Goal: Task Accomplishment & Management: Manage account settings

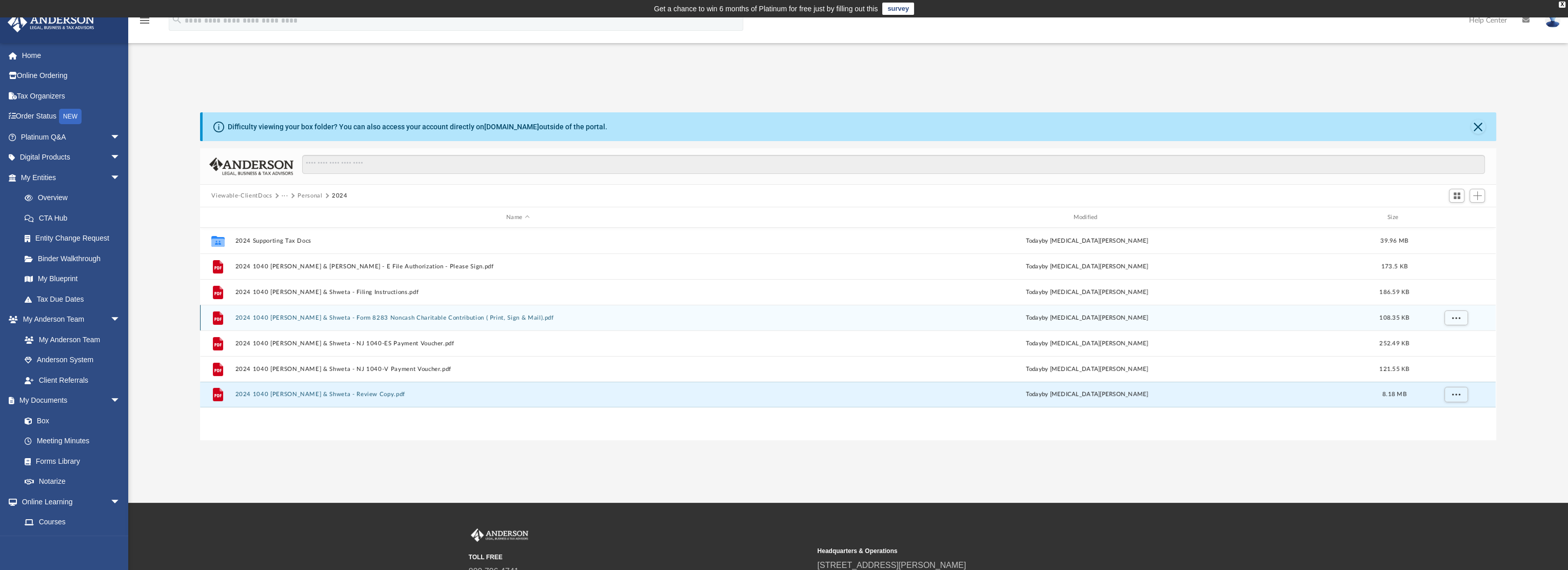
scroll to position [225, 1288]
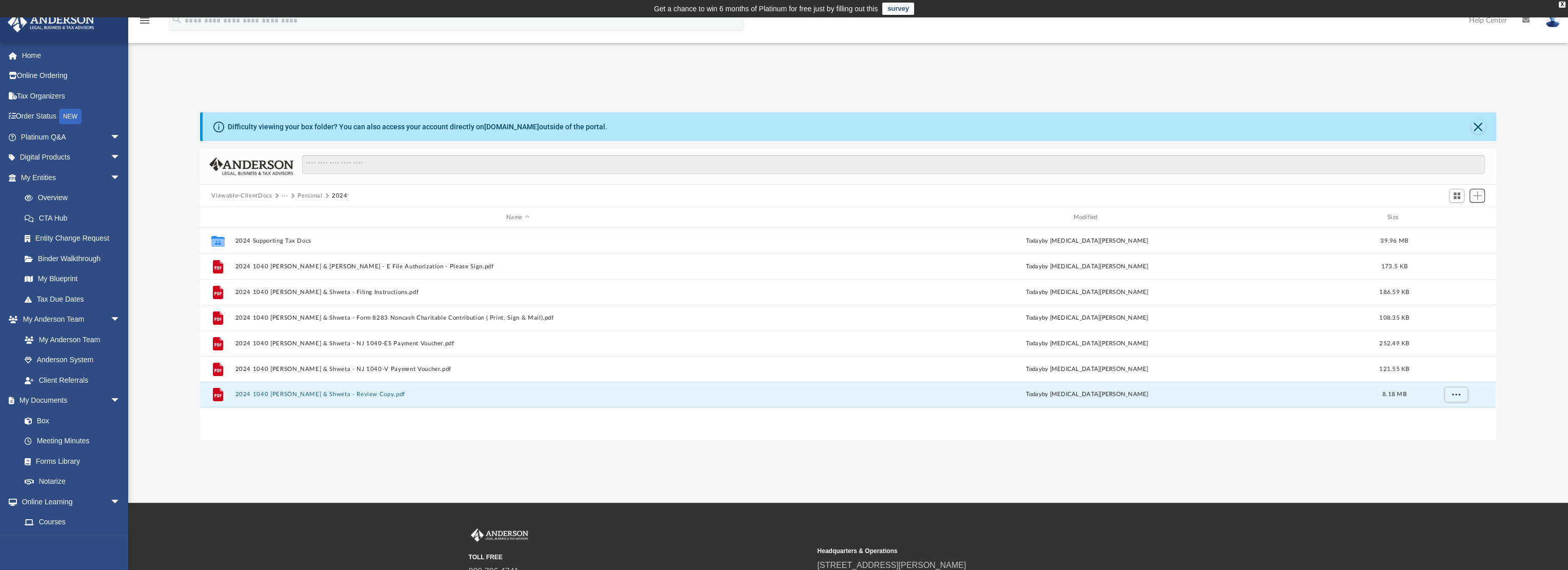
click at [1476, 194] on span "Add" at bounding box center [1478, 196] width 9 height 9
click at [1467, 212] on li "Upload" at bounding box center [1463, 216] width 33 height 10
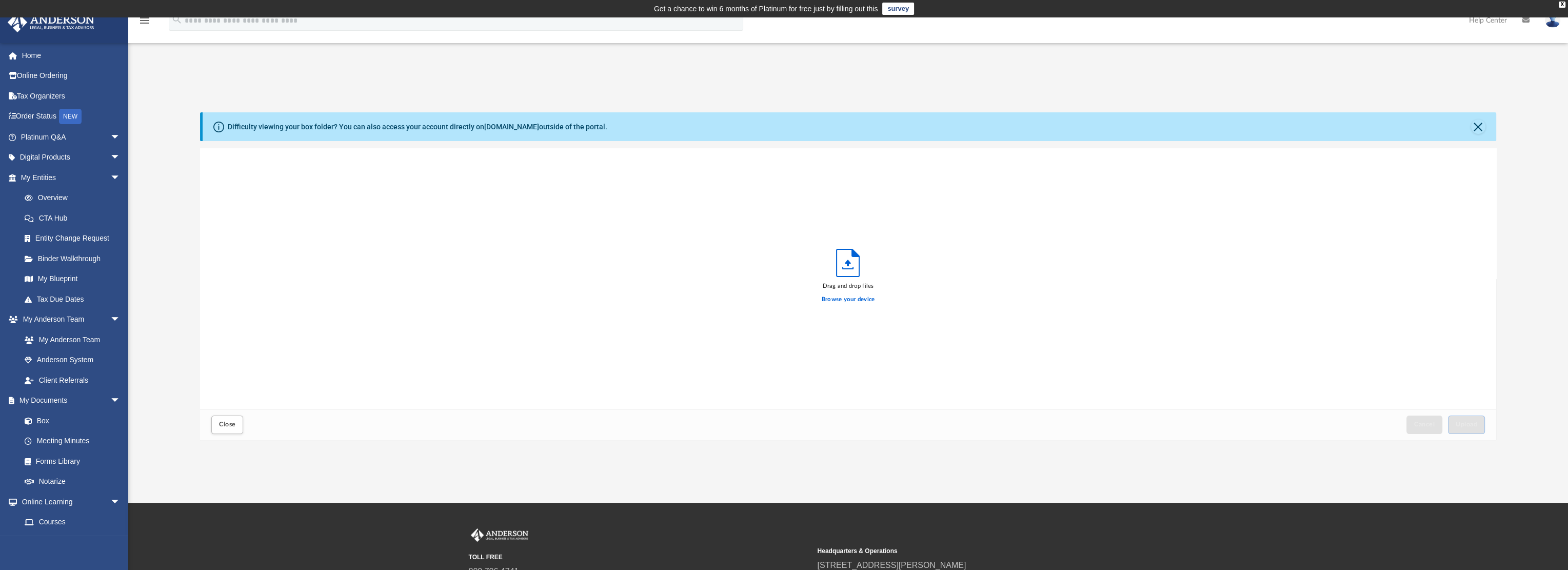
scroll to position [252, 1288]
click at [854, 302] on label "Browse your device" at bounding box center [848, 299] width 53 height 10
click at [0, 0] on input "Browse your device" at bounding box center [0, 0] width 0 height 0
click at [1461, 422] on span "Upload" at bounding box center [1466, 424] width 22 height 6
click at [1476, 430] on button "Upload" at bounding box center [1466, 424] width 37 height 18
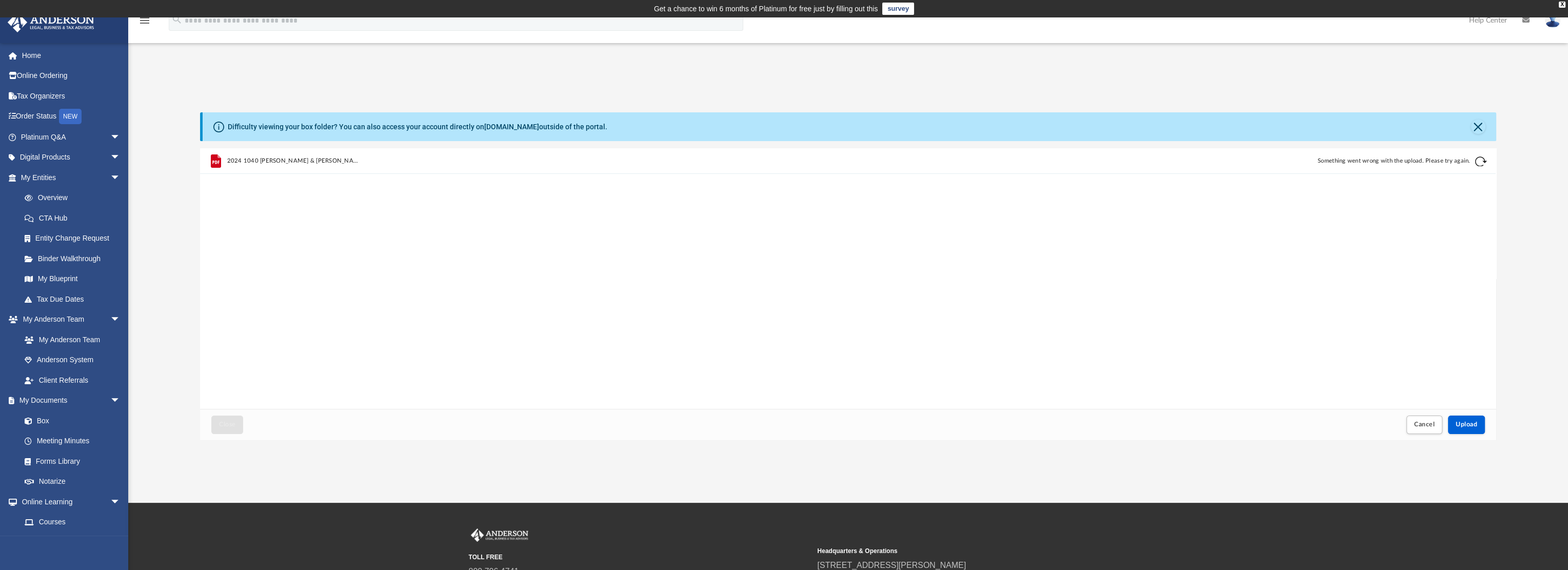
click at [1482, 160] on button "Retry" at bounding box center [1482, 162] width 12 height 12
drag, startPoint x: 1415, startPoint y: 426, endPoint x: 1175, endPoint y: 397, distance: 241.7
click at [1414, 425] on span "Cancel" at bounding box center [1425, 424] width 21 height 6
drag, startPoint x: 1478, startPoint y: 127, endPoint x: 1469, endPoint y: 131, distance: 9.8
click at [1478, 127] on button "Close" at bounding box center [1478, 127] width 15 height 15
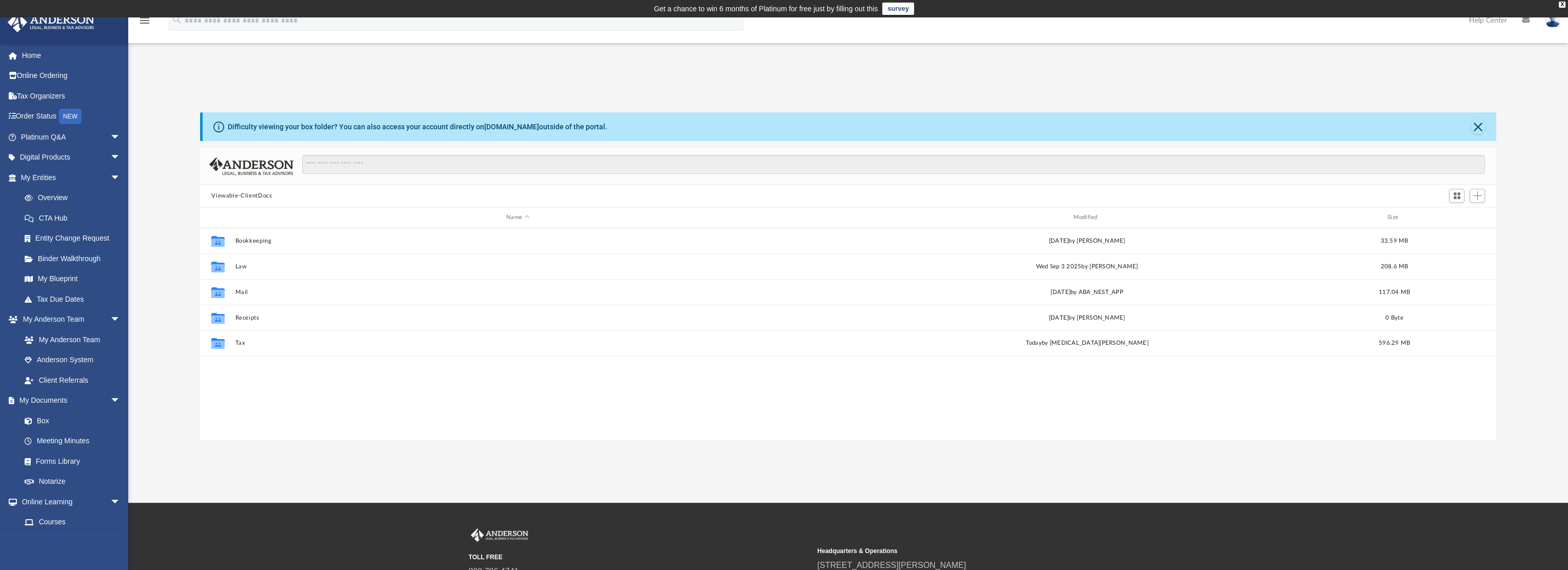
scroll to position [225, 1288]
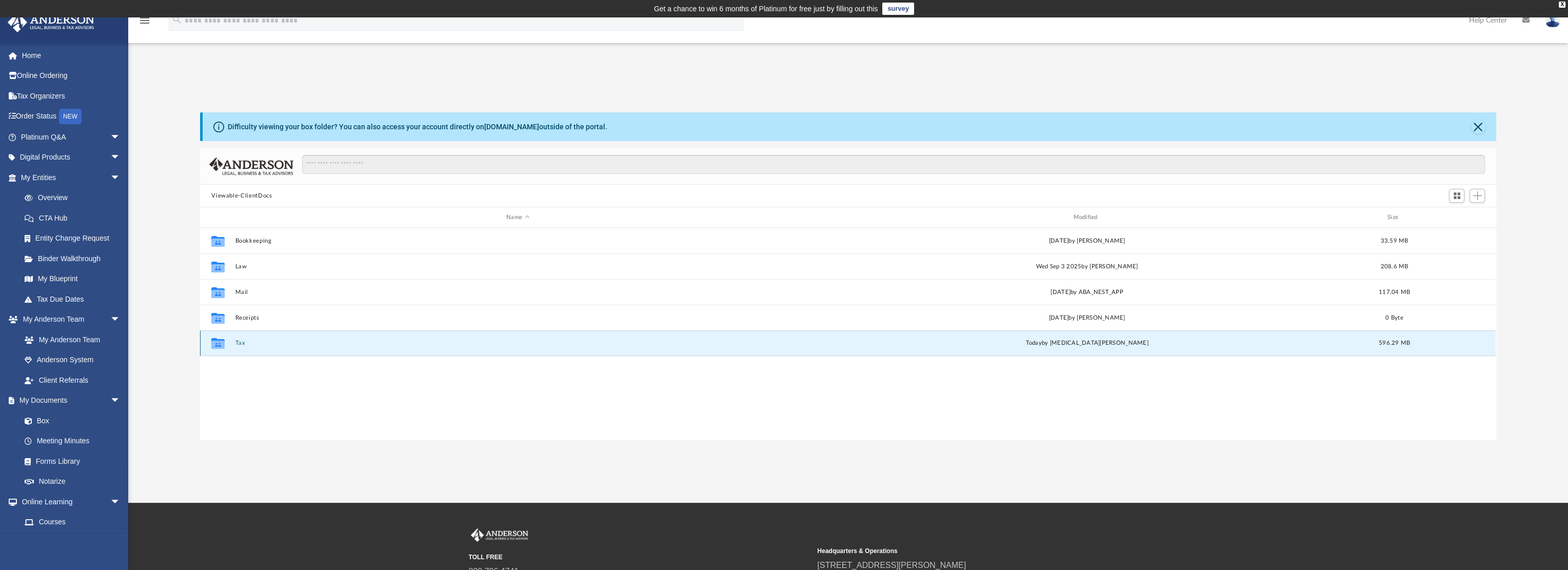
click at [246, 342] on button "Tax" at bounding box center [518, 343] width 565 height 7
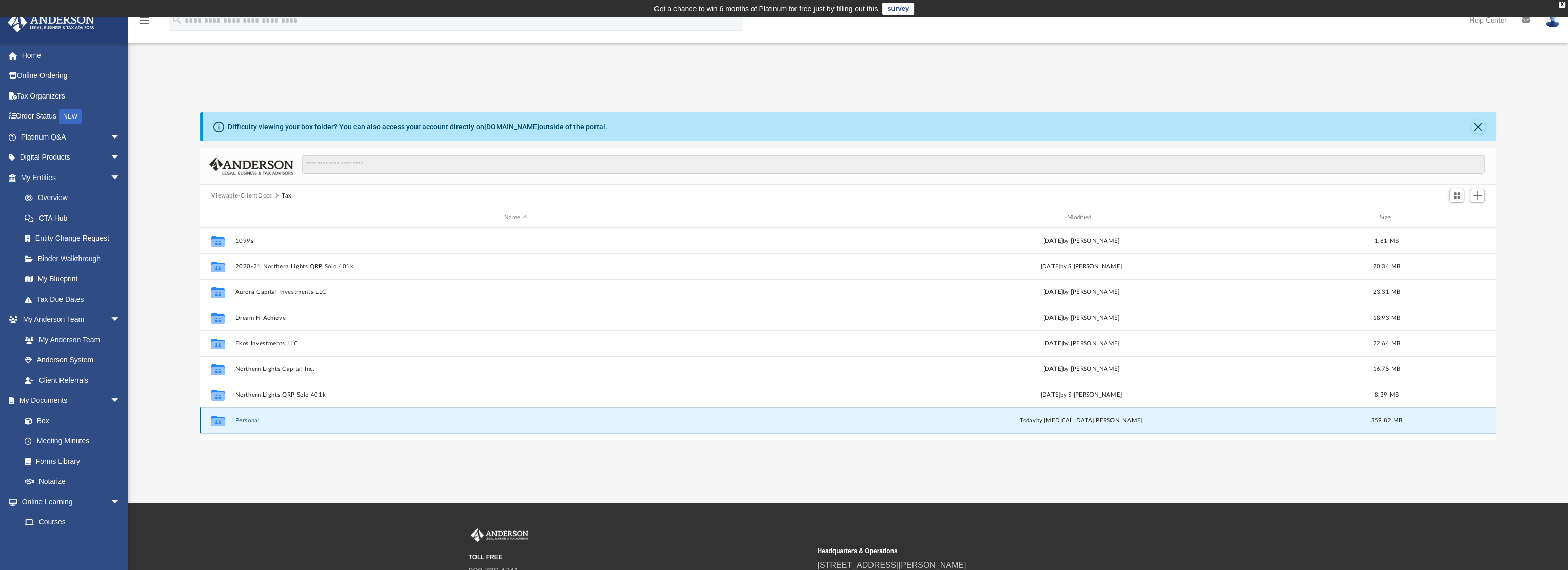
click at [254, 419] on button "Personal" at bounding box center [516, 421] width 561 height 7
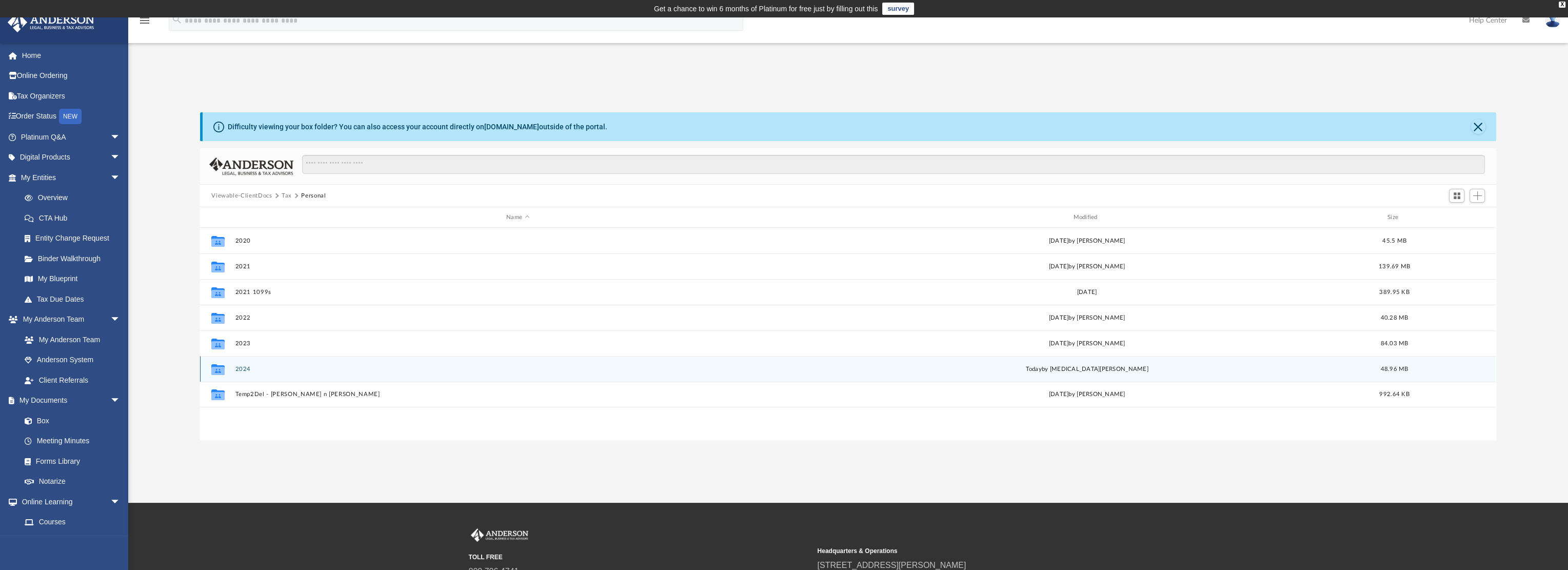
click at [247, 368] on button "2024" at bounding box center [518, 369] width 565 height 7
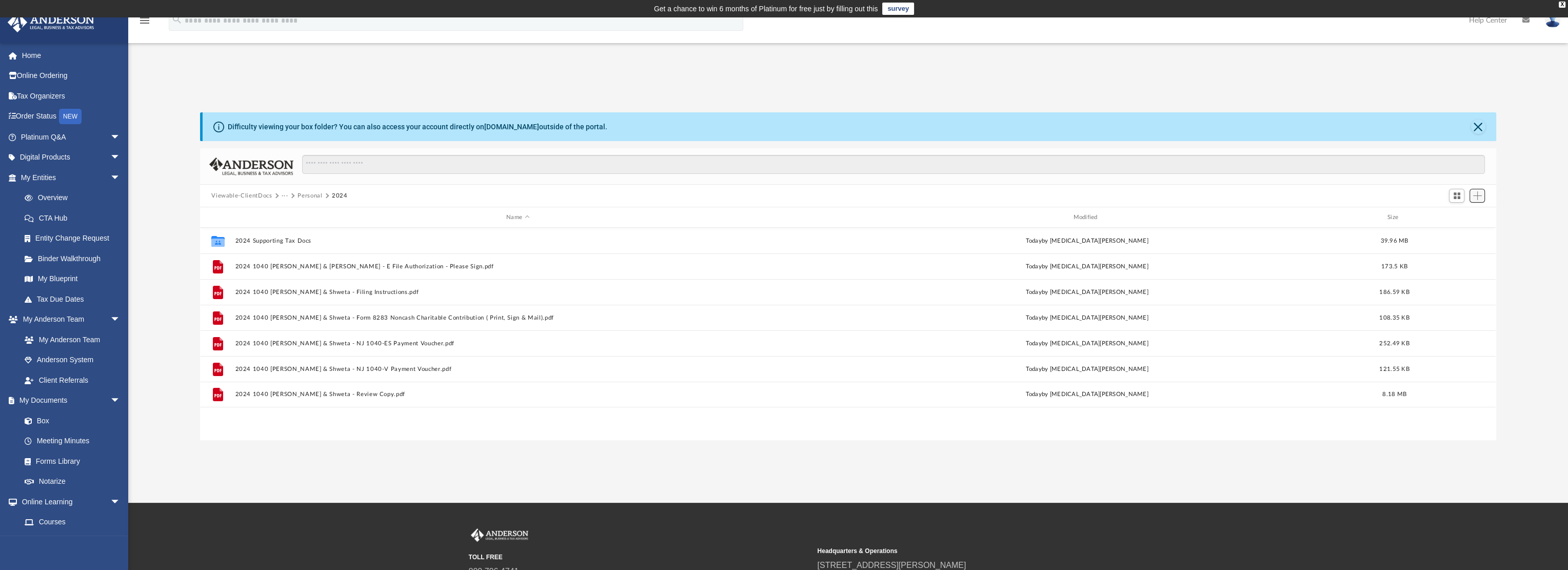
click at [1476, 194] on span "Add" at bounding box center [1478, 196] width 9 height 9
click at [1466, 213] on li "Upload" at bounding box center [1463, 216] width 33 height 10
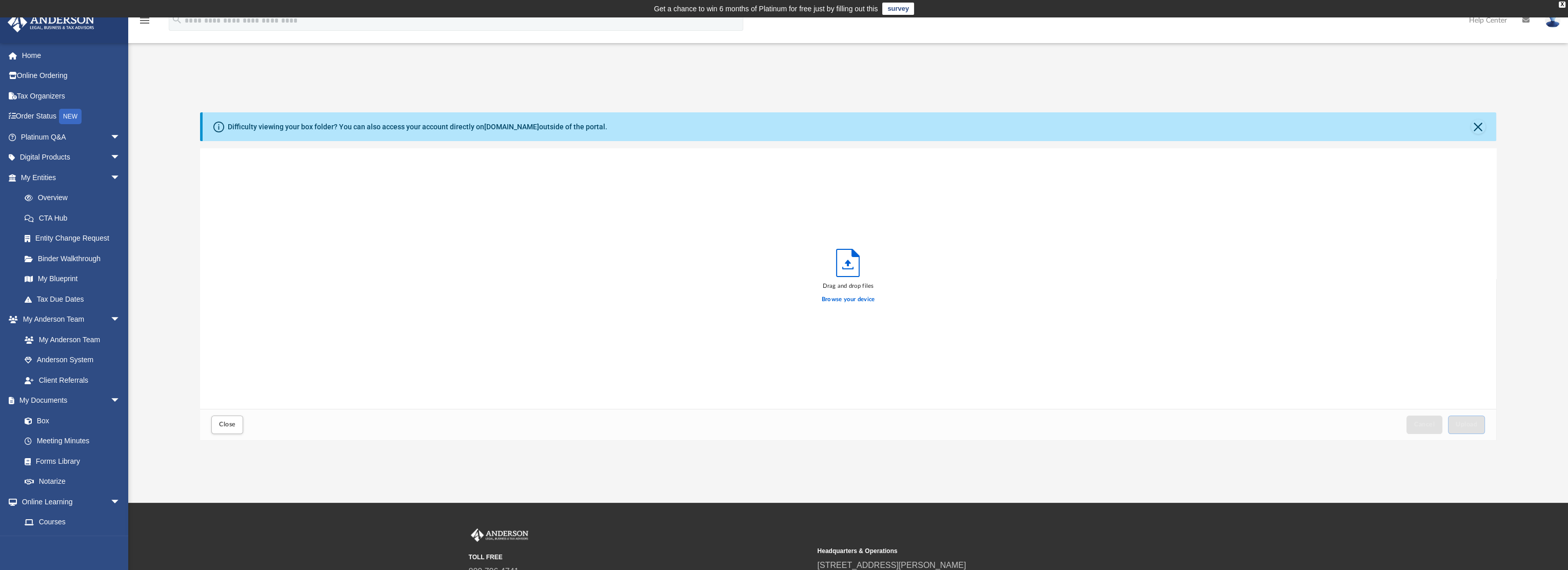
scroll to position [252, 1288]
click at [857, 295] on label "Browse your device" at bounding box center [848, 299] width 53 height 10
click at [0, 0] on input "Browse your device" at bounding box center [0, 0] width 0 height 0
click at [1467, 424] on span "Upload" at bounding box center [1466, 424] width 22 height 6
click at [227, 427] on span "Close" at bounding box center [227, 424] width 17 height 6
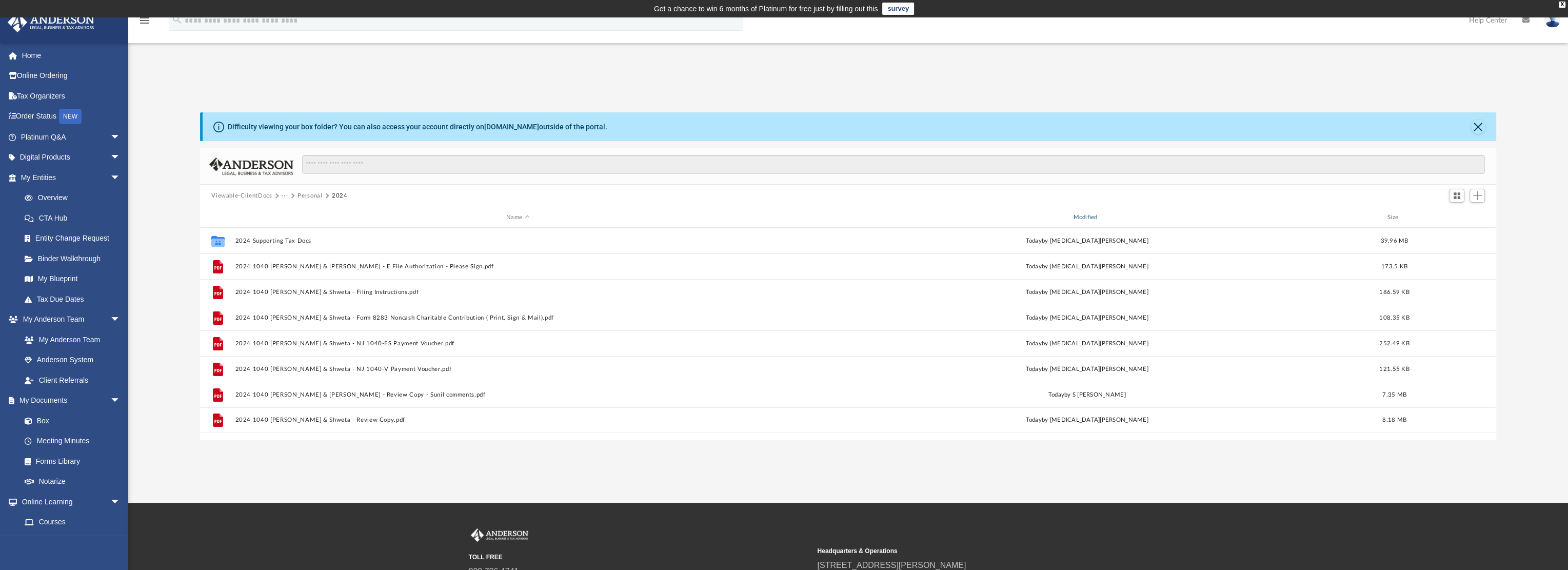
click at [1091, 215] on div "Modified" at bounding box center [1087, 217] width 565 height 10
